Goal: Information Seeking & Learning: Learn about a topic

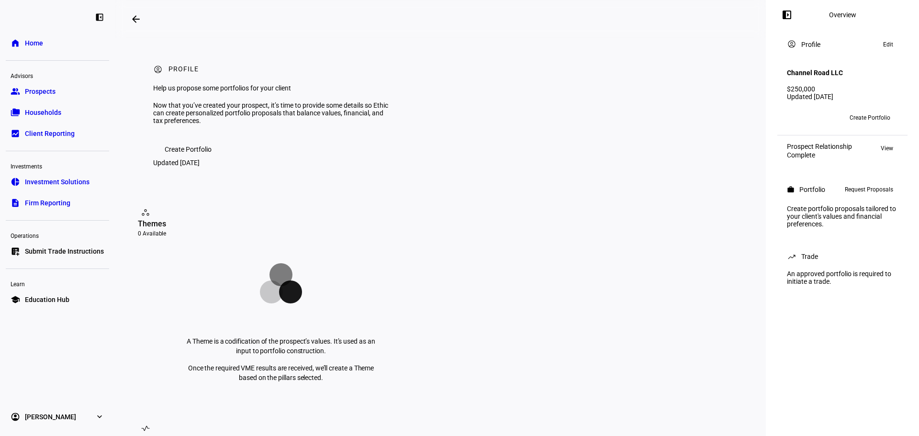
scroll to position [287, 0]
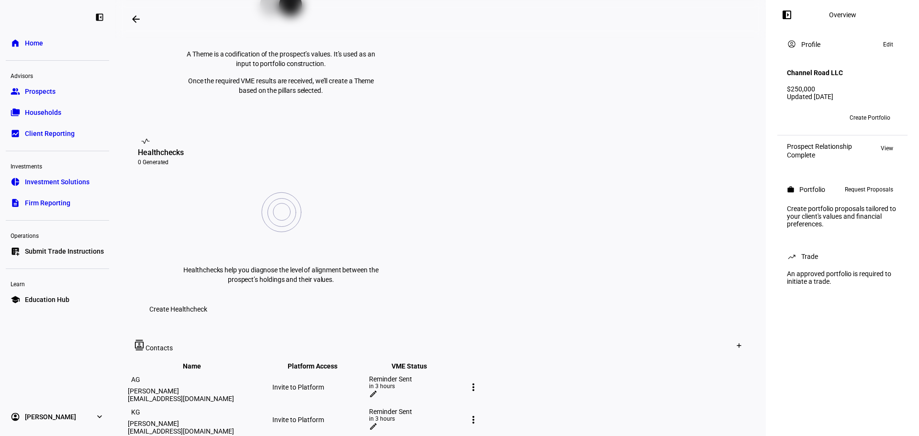
click at [40, 86] on link "group Prospects" at bounding box center [57, 91] width 103 height 19
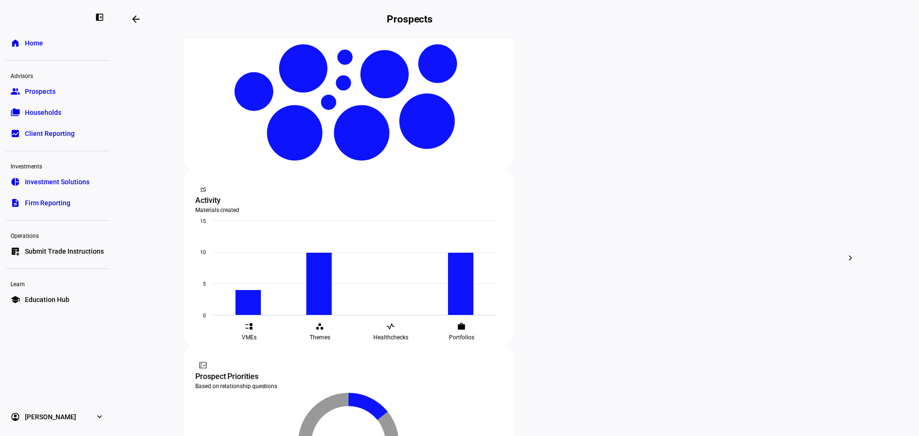
scroll to position [287, 0]
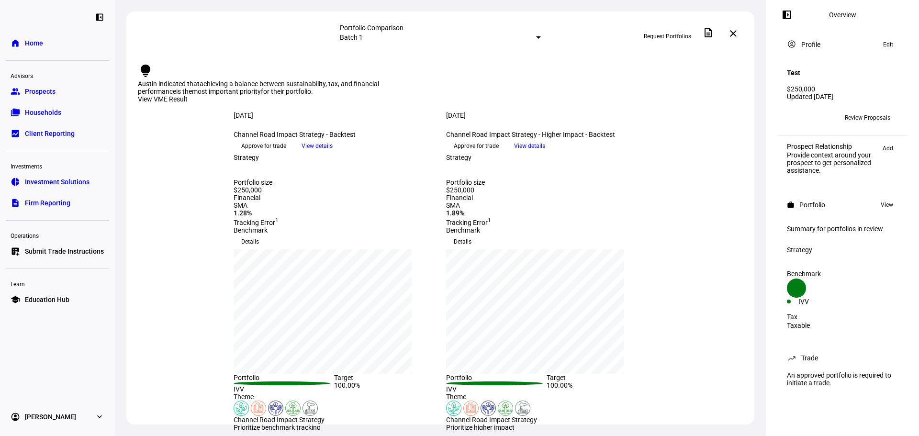
click at [545, 153] on span "View details" at bounding box center [529, 146] width 31 height 14
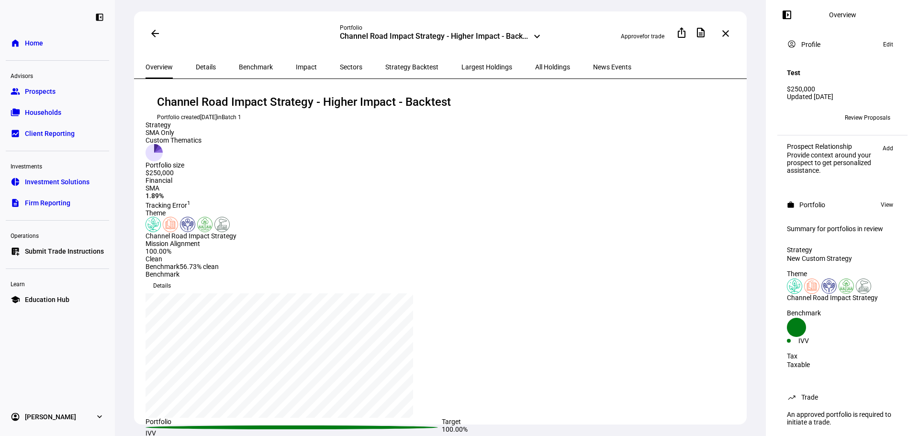
click at [433, 128] on eth-portfolio-overview-tracking-error "Channel Road Impact Strategy - Higher Impact - Backtest Portfolio created [DATE…" at bounding box center [442, 265] width 593 height 343
click at [813, 85] on div "$250,000" at bounding box center [842, 89] width 111 height 8
click at [62, 91] on link "group Prospects" at bounding box center [57, 91] width 103 height 19
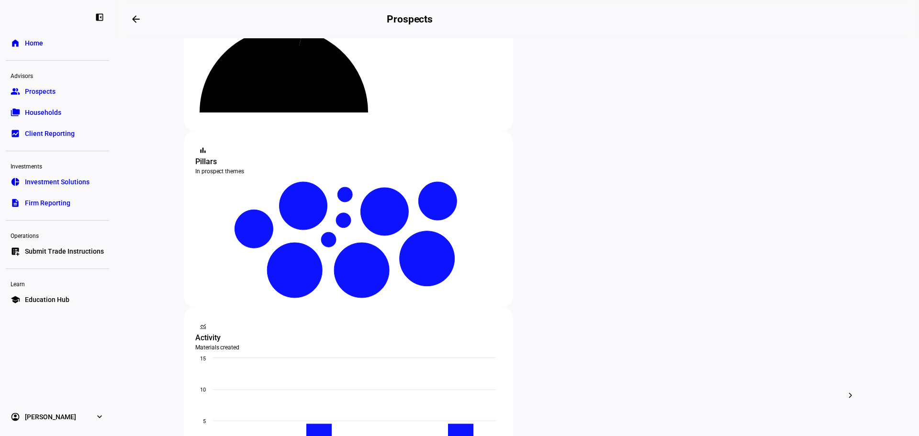
scroll to position [239, 0]
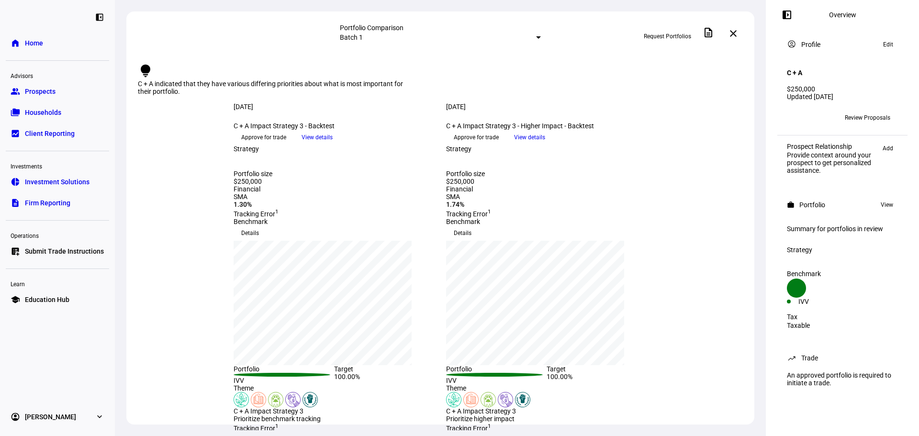
click at [545, 145] on span "View details" at bounding box center [529, 137] width 31 height 14
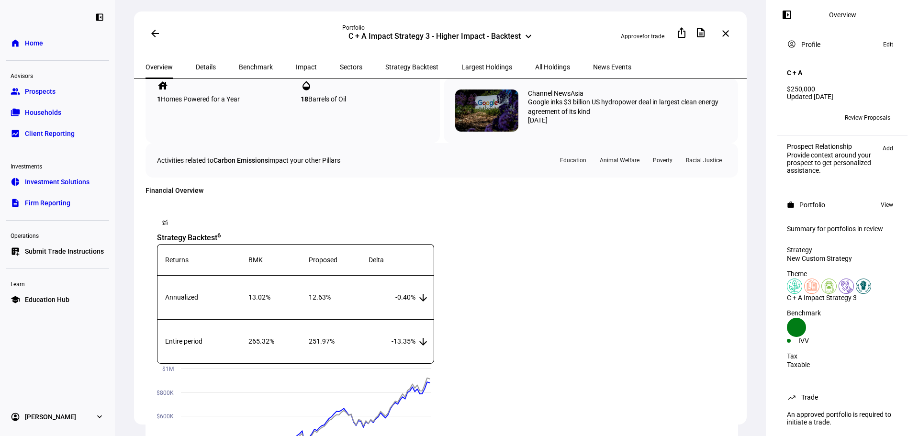
scroll to position [479, 0]
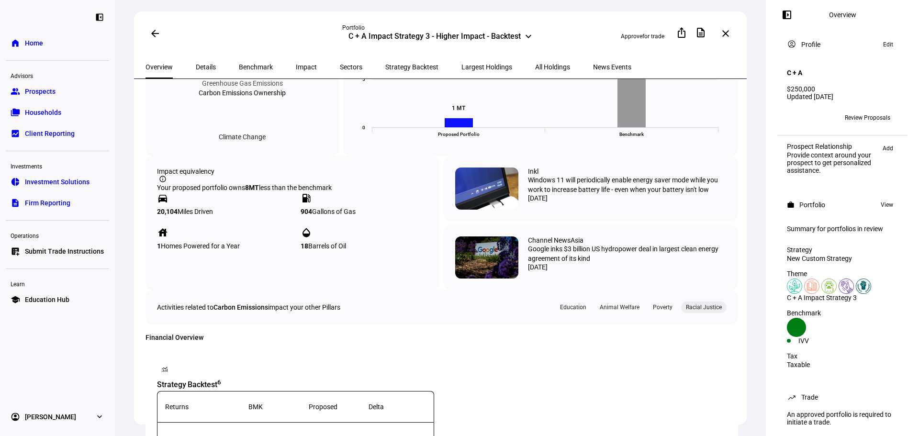
click at [697, 313] on div "Racial Justice" at bounding box center [703, 307] width 45 height 11
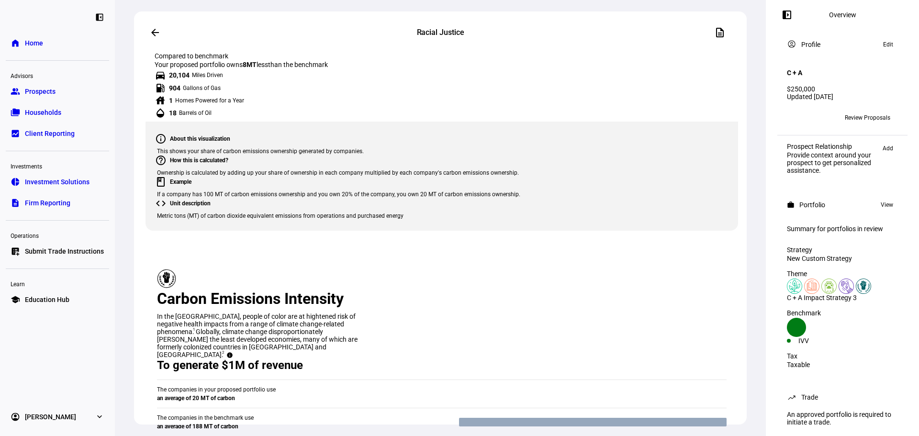
scroll to position [429, 0]
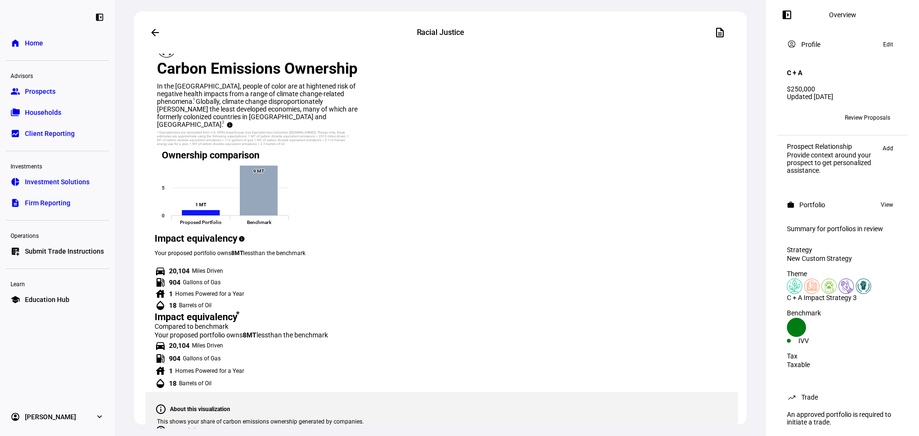
click at [160, 29] on span at bounding box center [155, 32] width 23 height 23
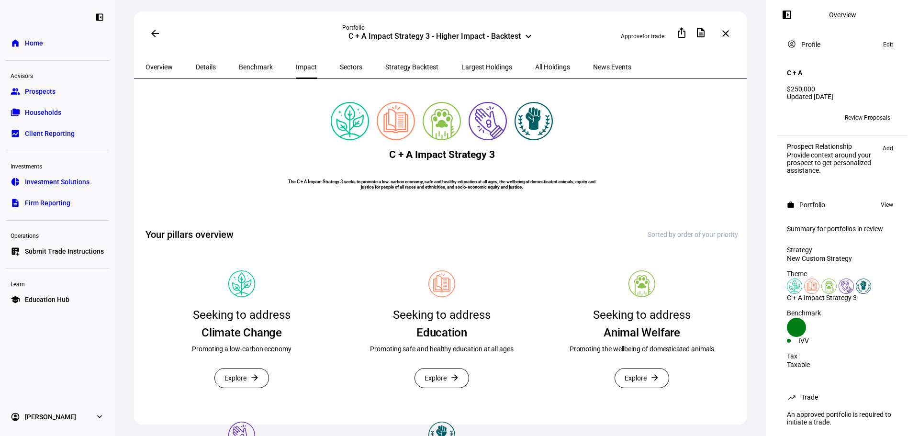
click at [165, 64] on span "Overview" at bounding box center [159, 67] width 27 height 7
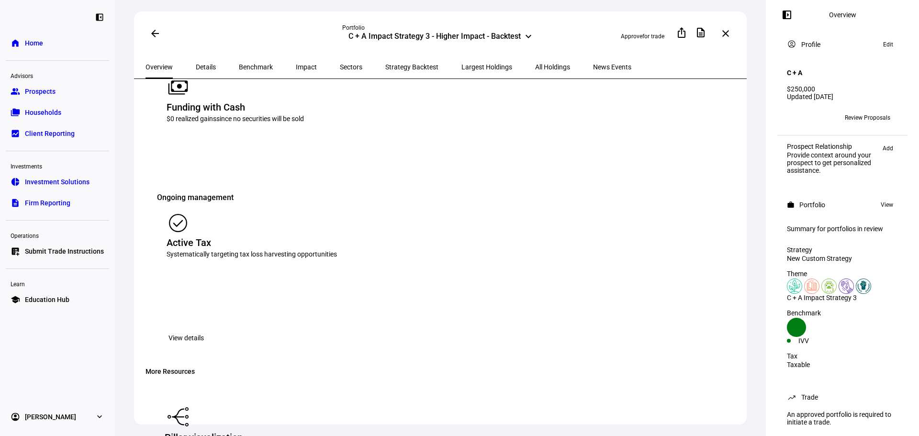
scroll to position [1532, 0]
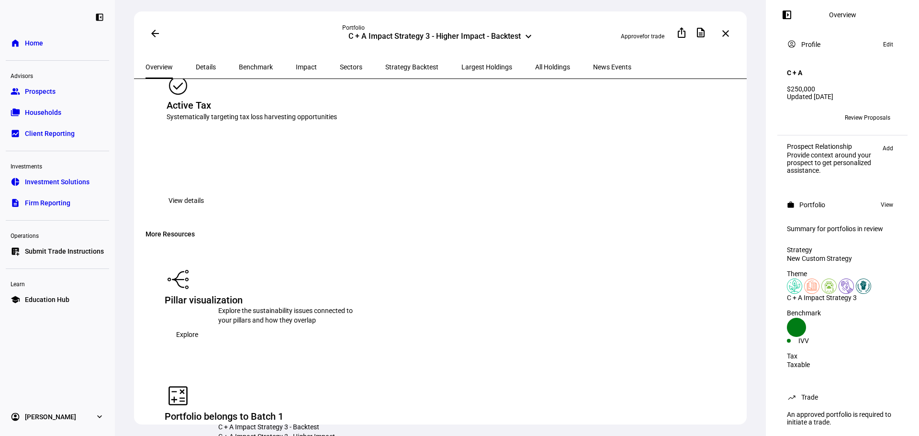
click at [210, 325] on span at bounding box center [187, 334] width 45 height 19
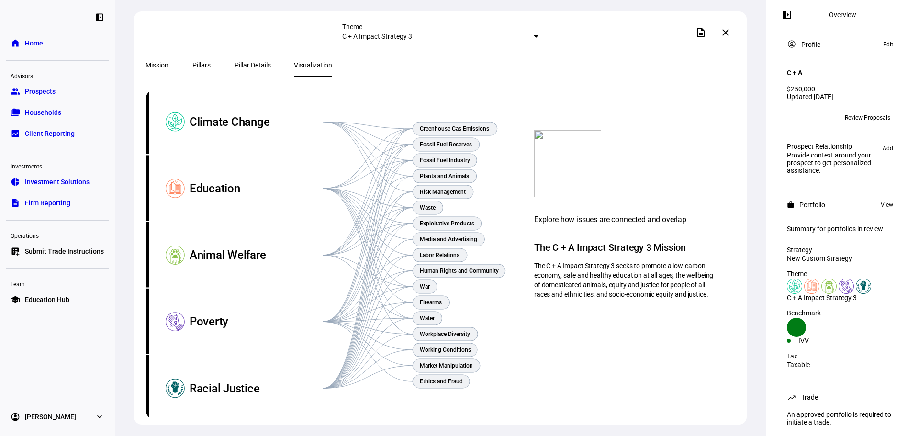
click at [155, 62] on span "Mission" at bounding box center [157, 65] width 23 height 7
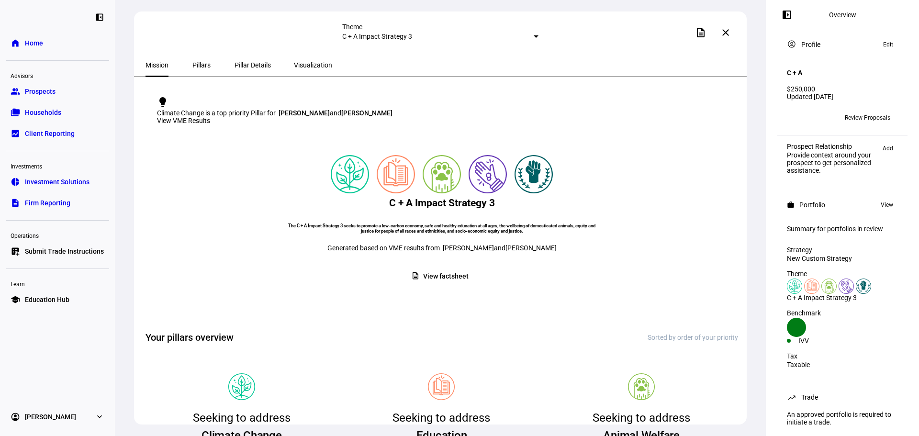
click at [689, 117] on div "View VME Results" at bounding box center [442, 121] width 570 height 8
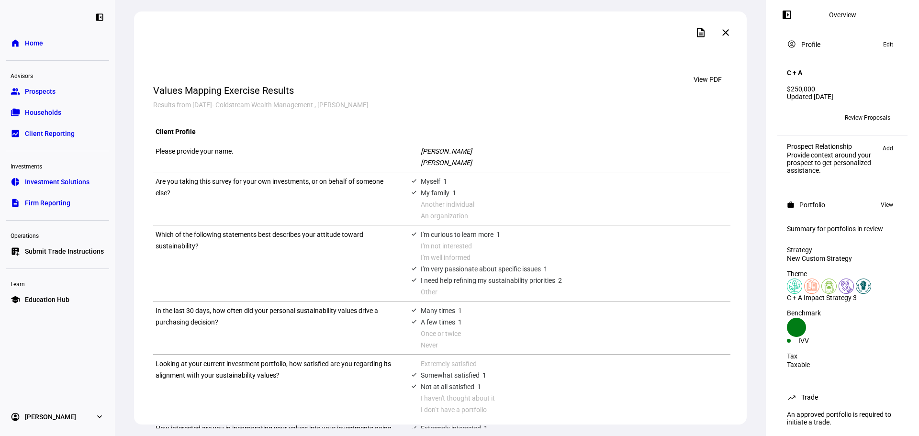
click at [719, 33] on span at bounding box center [725, 32] width 23 height 23
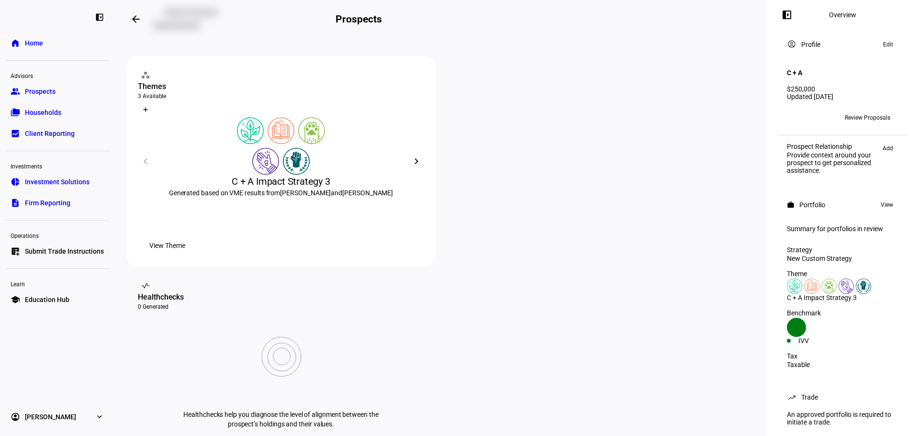
scroll to position [144, 0]
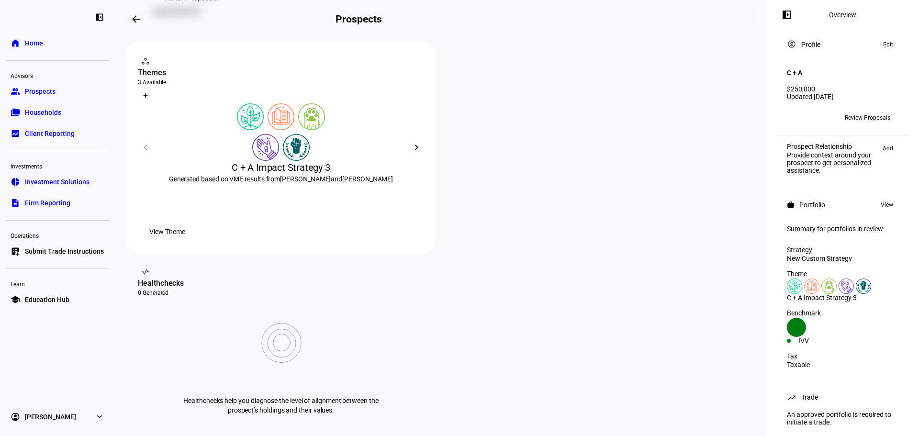
click at [185, 241] on span "View Theme" at bounding box center [167, 231] width 36 height 19
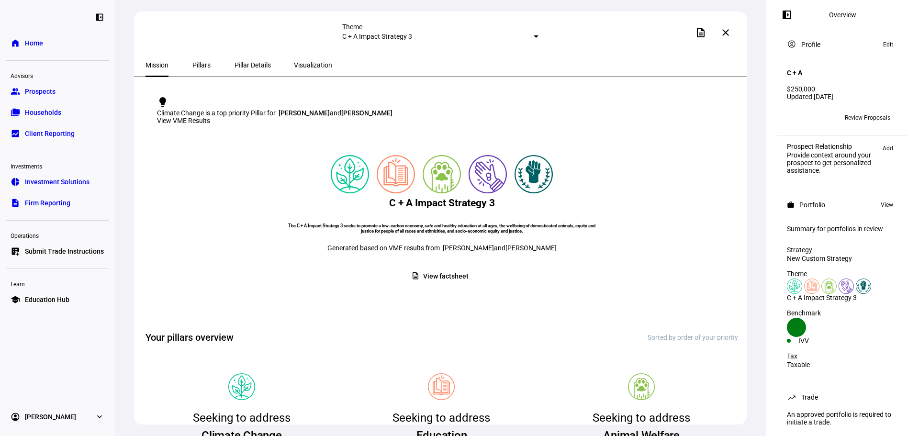
click at [245, 59] on span "Pillar Details" at bounding box center [253, 65] width 36 height 23
